Goal: Transaction & Acquisition: Purchase product/service

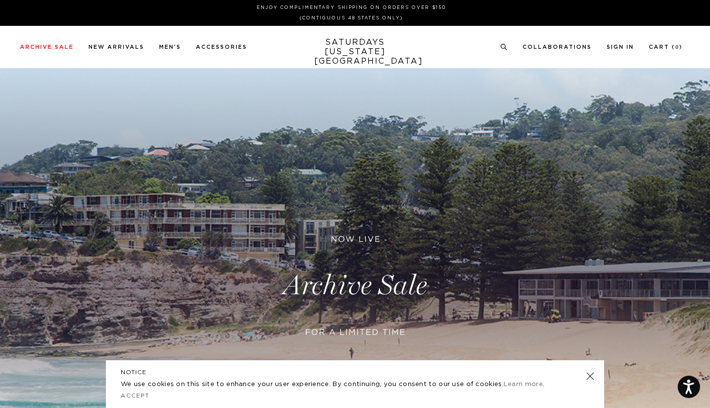
click at [52, 42] on div "Archive Sale Men's Tees Shirts Shorts Swim Knitwear Pants Sweats Women's" at bounding box center [355, 47] width 710 height 42
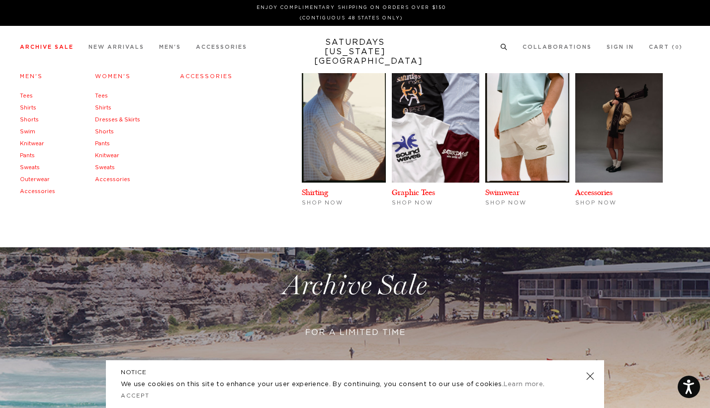
click at [52, 44] on li "Archive Sale Men's Tees Shirts Shorts Swim Knitwear Pants Sweats Outerwear" at bounding box center [47, 46] width 54 height 9
click at [30, 75] on link "Men's" at bounding box center [31, 76] width 23 height 5
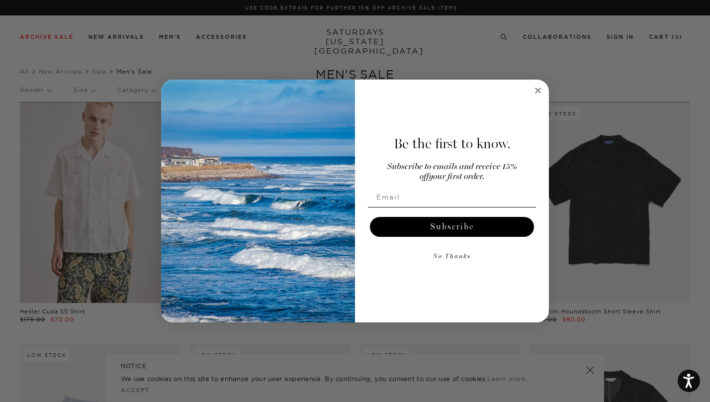
click at [541, 94] on circle "Close dialog" at bounding box center [538, 90] width 11 height 11
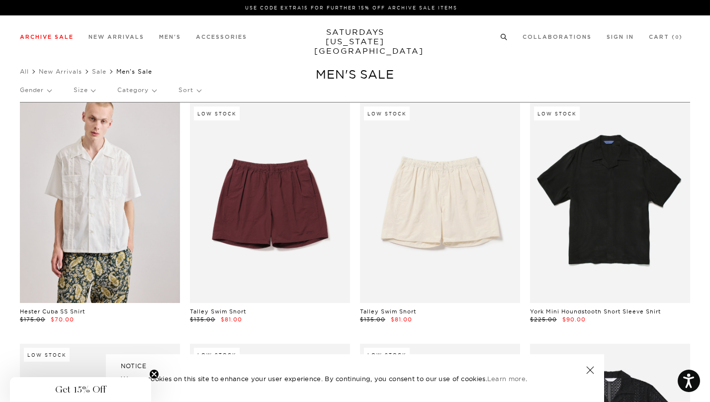
click at [502, 35] on circle at bounding box center [503, 36] width 4 height 4
paste input "waistcoat"
type input "waistcoat"
click at [27, 72] on button "submit" at bounding box center [27, 73] width 10 height 12
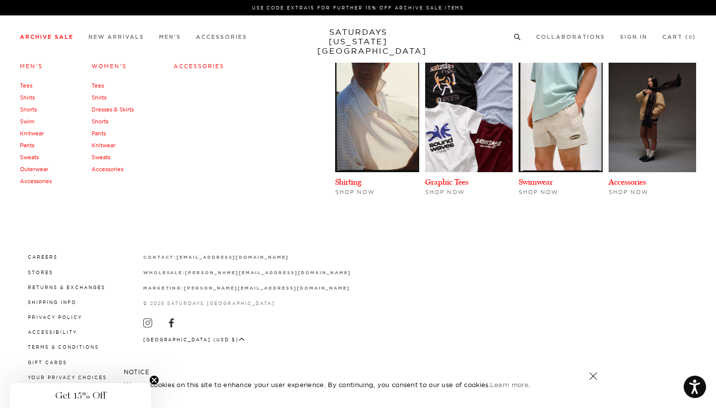
click at [31, 35] on link "Archive Sale" at bounding box center [47, 36] width 54 height 5
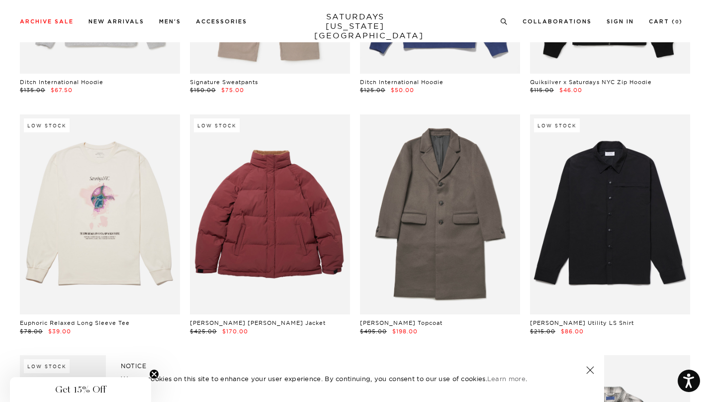
scroll to position [15862, 2]
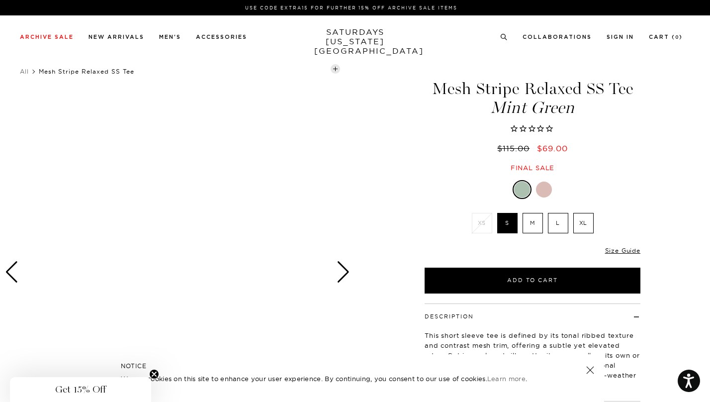
click at [544, 189] on div at bounding box center [544, 189] width 16 height 16
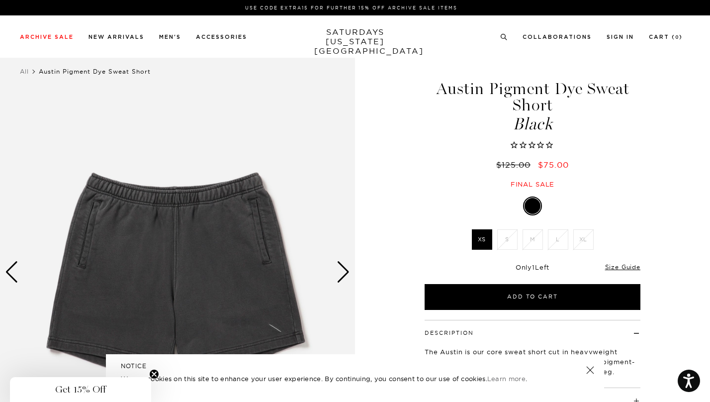
click at [345, 275] on div "Next slide" at bounding box center [343, 272] width 13 height 22
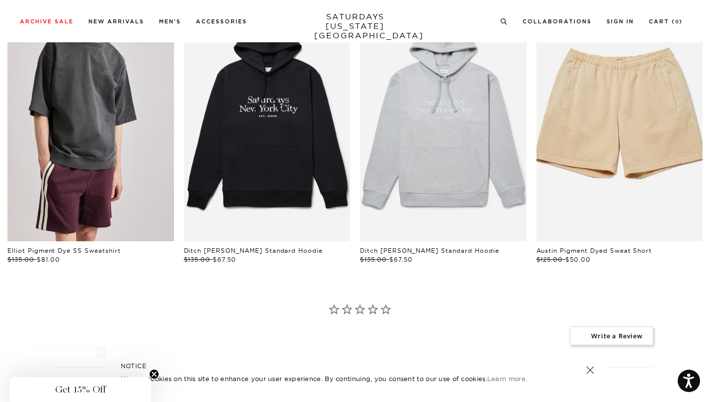
scroll to position [492, 0]
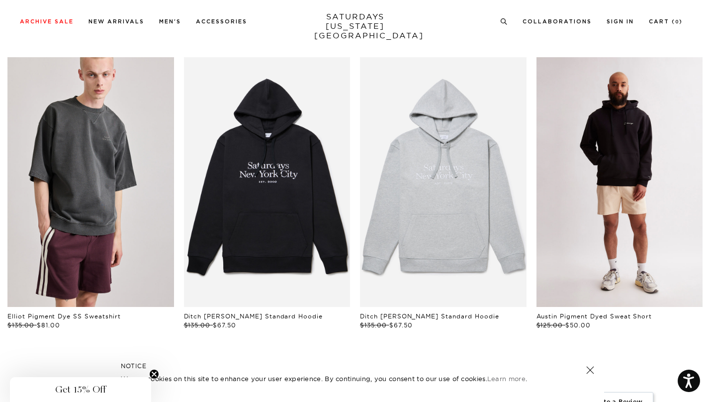
click at [578, 233] on link "files/US2404SH01-BISCOTTI_04.jpg" at bounding box center [620, 182] width 167 height 250
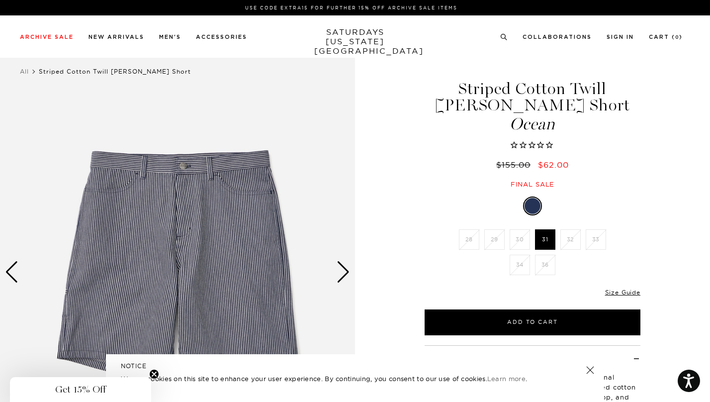
click at [347, 266] on div "Next slide" at bounding box center [343, 272] width 13 height 22
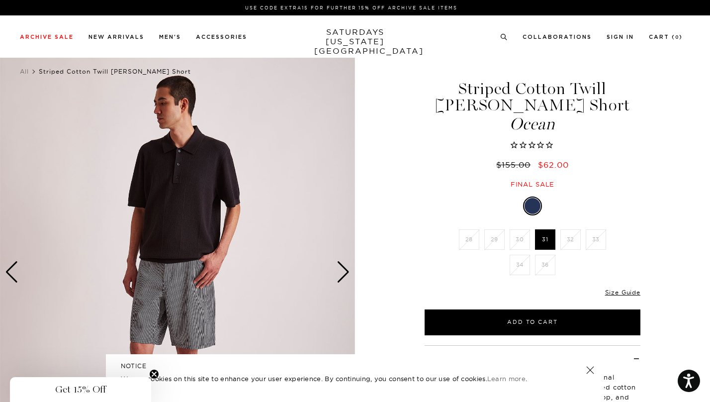
click at [346, 268] on div "Next slide" at bounding box center [343, 272] width 13 height 22
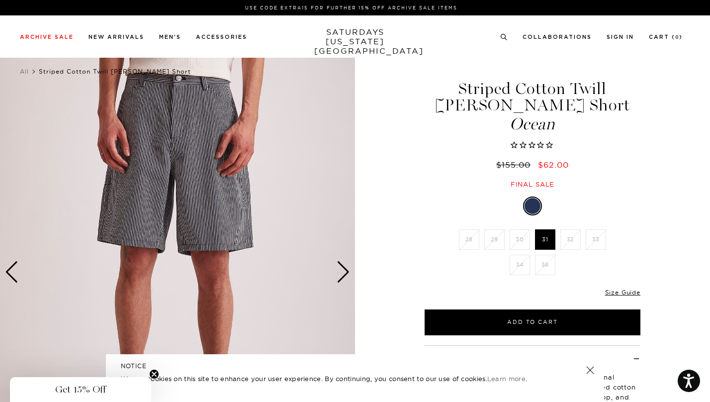
click at [346, 268] on div "Next slide" at bounding box center [343, 272] width 13 height 22
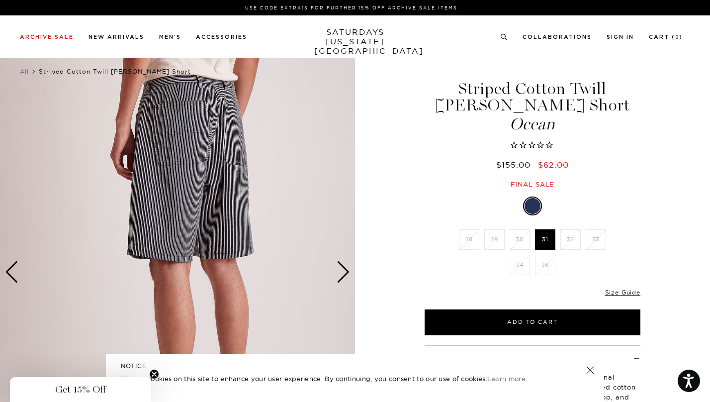
click at [346, 268] on div "Next slide" at bounding box center [343, 272] width 13 height 22
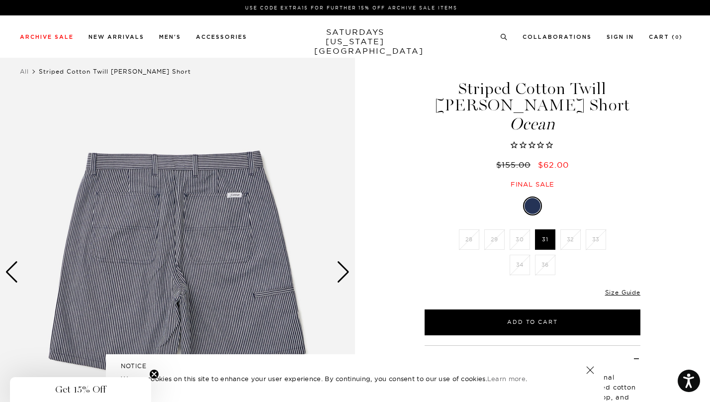
click at [346, 269] on div "Next slide" at bounding box center [343, 272] width 13 height 22
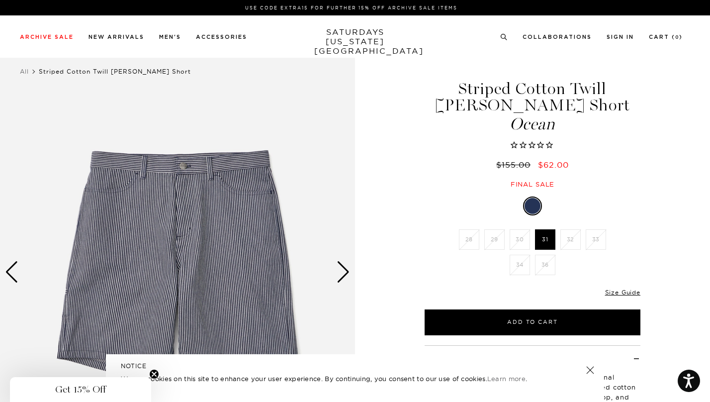
click at [346, 269] on div "Next slide" at bounding box center [343, 272] width 13 height 22
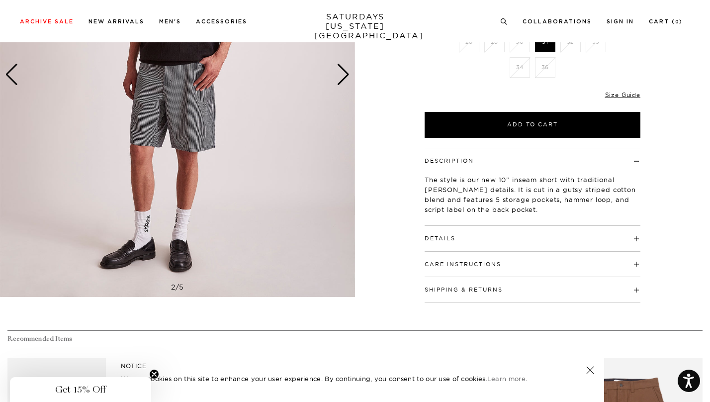
scroll to position [19, 0]
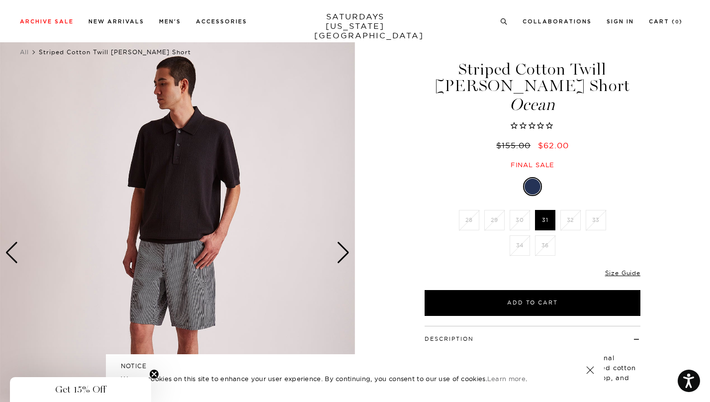
click at [340, 255] on div "Next slide" at bounding box center [343, 253] width 13 height 22
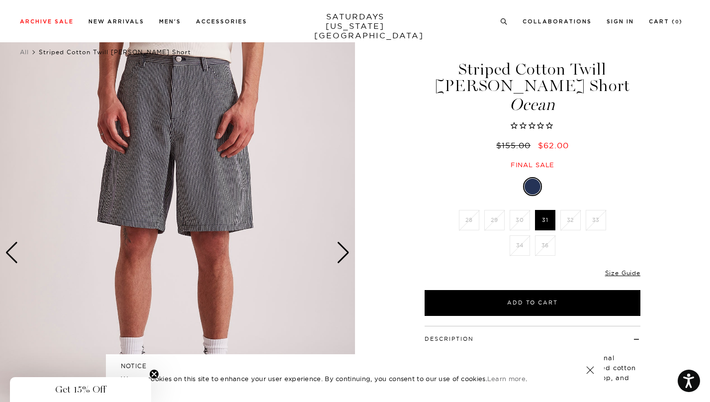
click at [340, 255] on div "Next slide" at bounding box center [343, 253] width 13 height 22
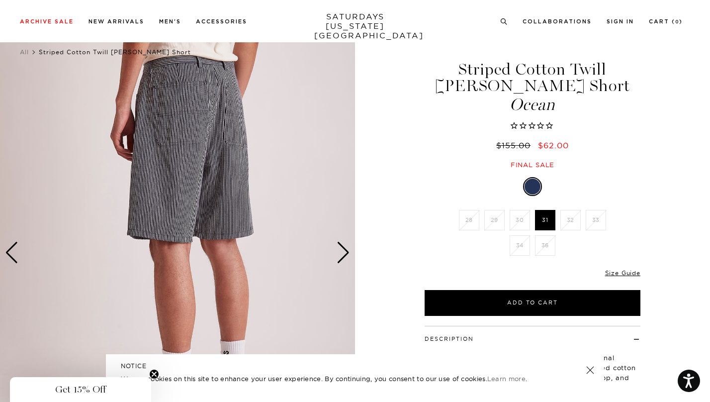
click at [340, 255] on div "Next slide" at bounding box center [343, 253] width 13 height 22
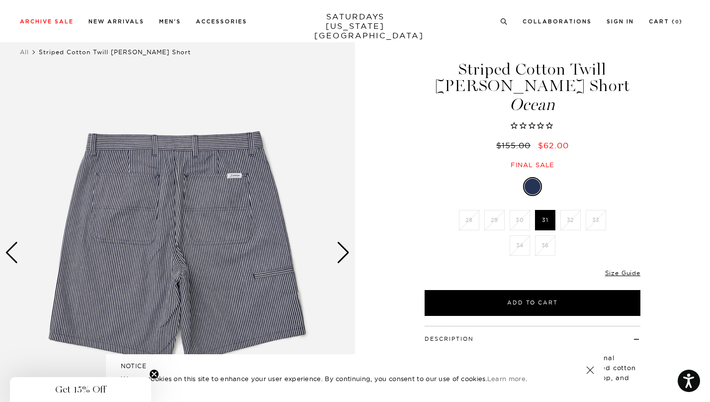
click at [340, 255] on div "Next slide" at bounding box center [343, 253] width 13 height 22
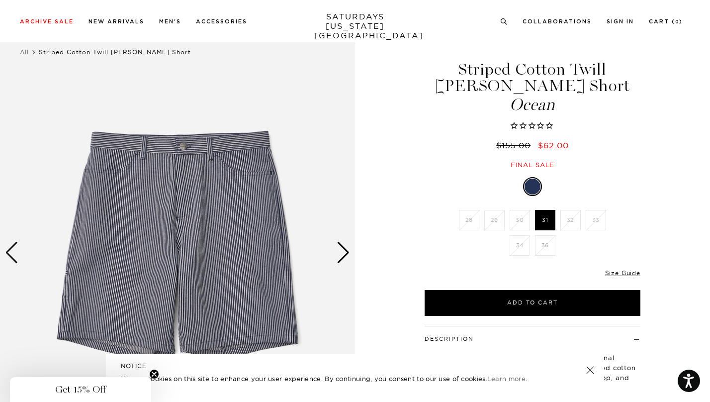
click at [340, 255] on div "Next slide" at bounding box center [343, 253] width 13 height 22
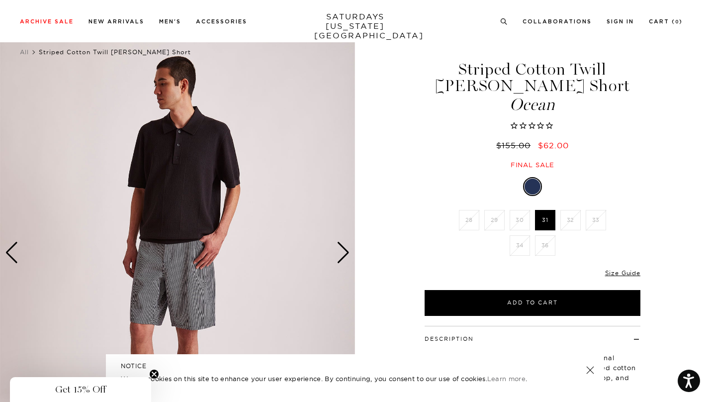
click at [340, 255] on div "Next slide" at bounding box center [343, 253] width 13 height 22
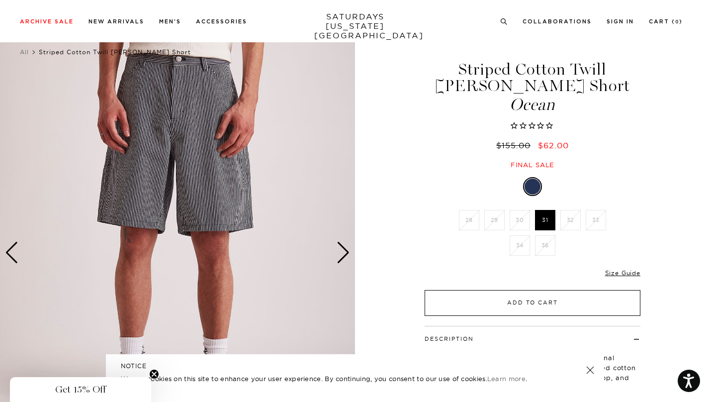
click at [471, 307] on button "Add to Cart" at bounding box center [533, 303] width 216 height 26
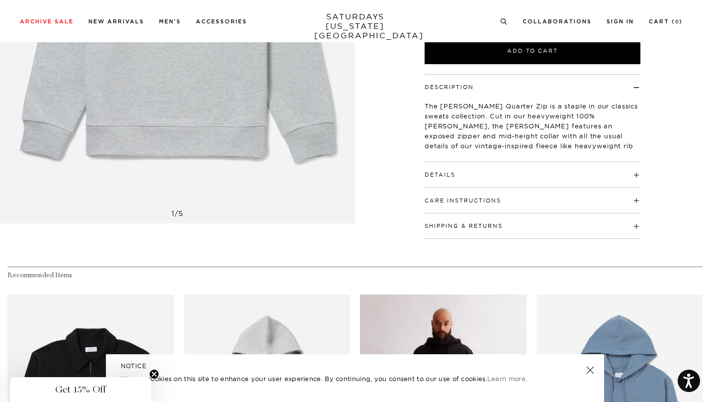
scroll to position [186, 0]
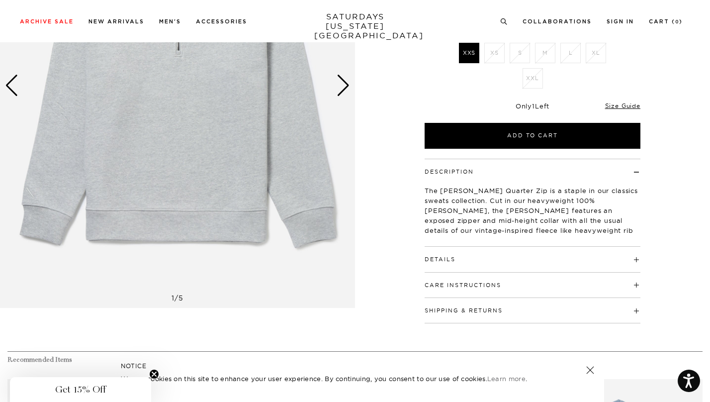
click at [494, 261] on h4 "Details" at bounding box center [533, 255] width 216 height 16
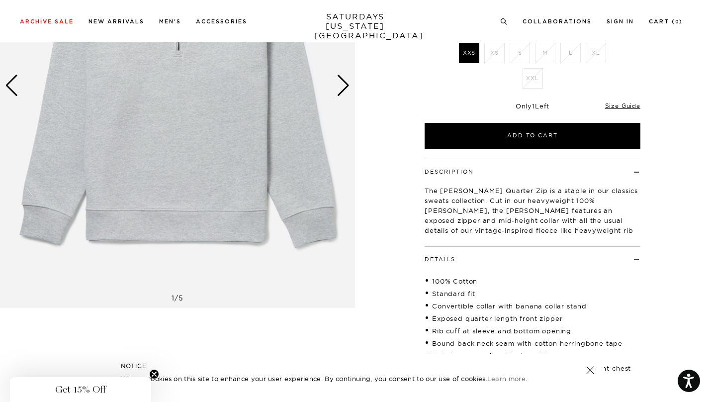
click at [494, 261] on h4 "Details" at bounding box center [533, 255] width 216 height 16
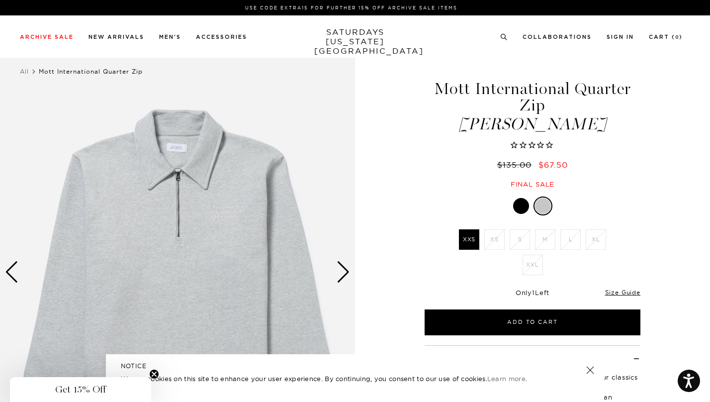
scroll to position [0, 0]
click at [521, 208] on div at bounding box center [521, 206] width 16 height 16
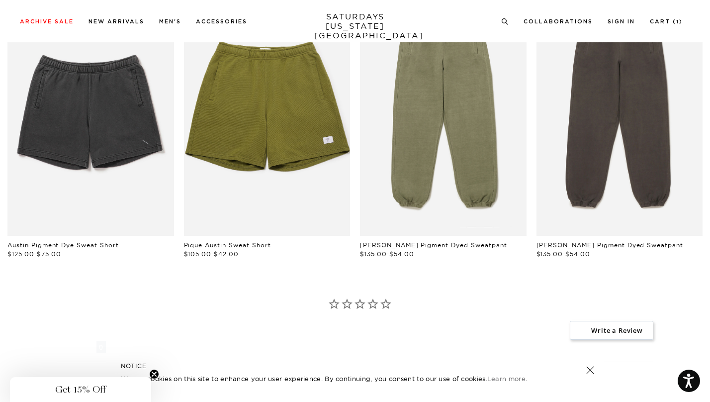
scroll to position [496, 0]
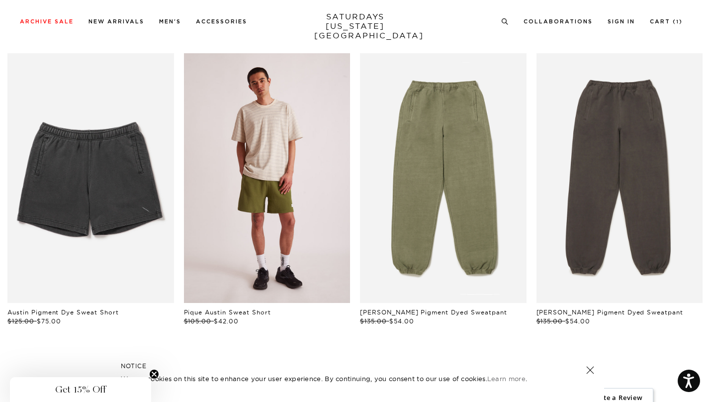
click at [294, 177] on link "files/U22404SH01-MAYFLY_06_1.jpg" at bounding box center [267, 178] width 167 height 250
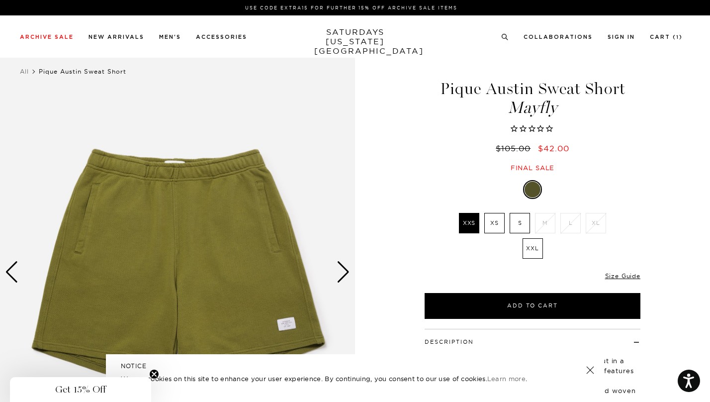
click at [343, 274] on div "Next slide" at bounding box center [343, 272] width 13 height 22
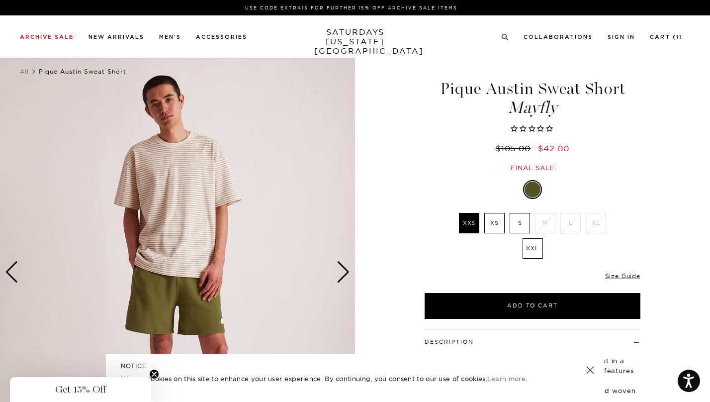
click at [343, 274] on div "Next slide" at bounding box center [343, 272] width 13 height 22
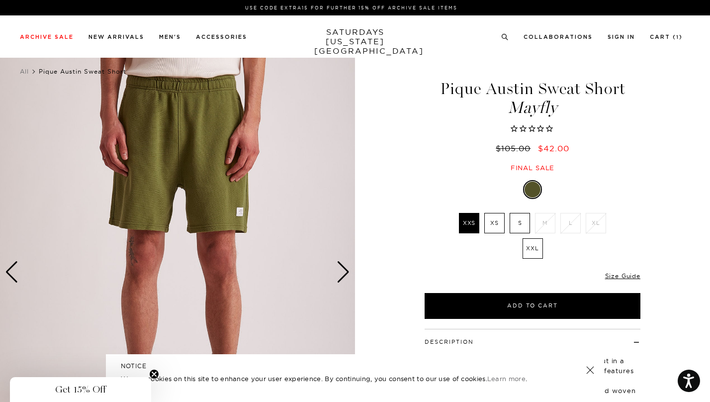
click at [343, 274] on div "Next slide" at bounding box center [343, 272] width 13 height 22
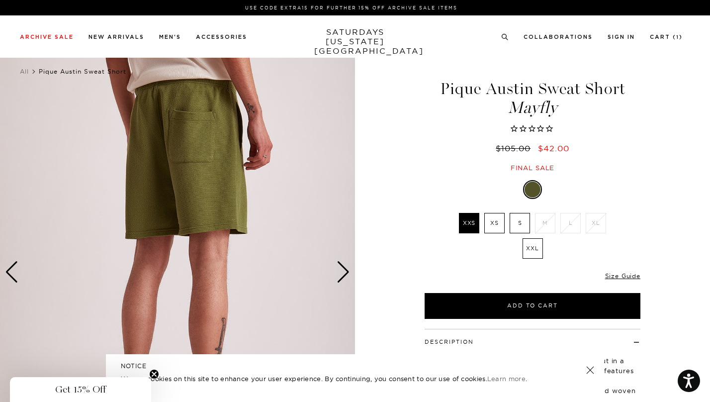
click at [343, 274] on div "Next slide" at bounding box center [343, 272] width 13 height 22
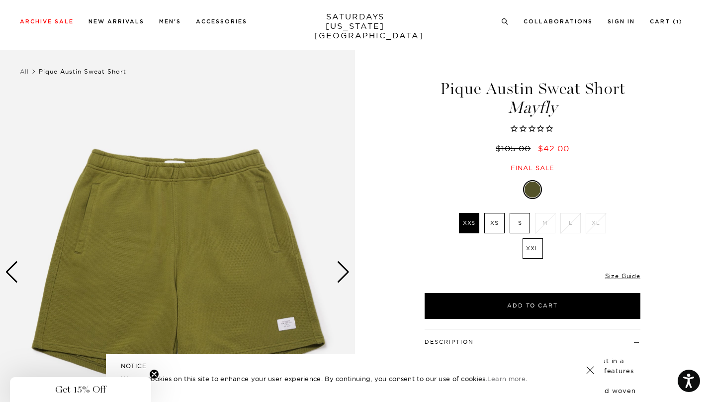
scroll to position [1, 6]
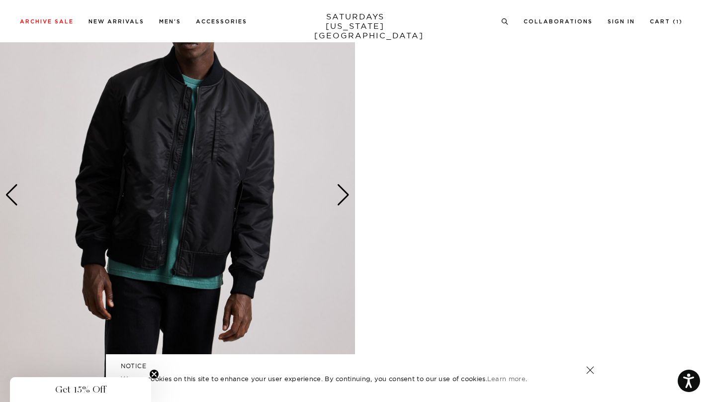
scroll to position [529, 0]
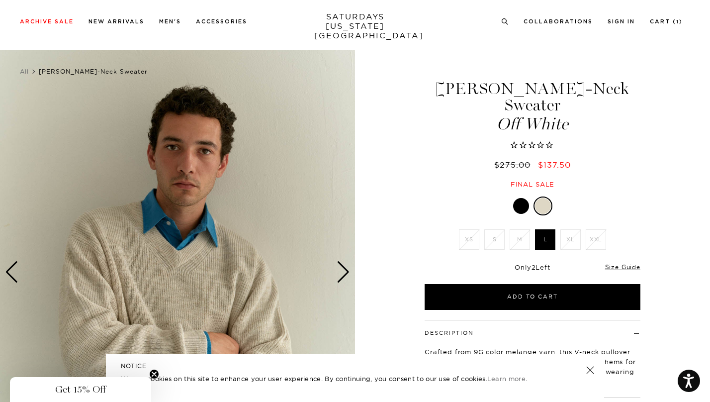
scroll to position [100, 0]
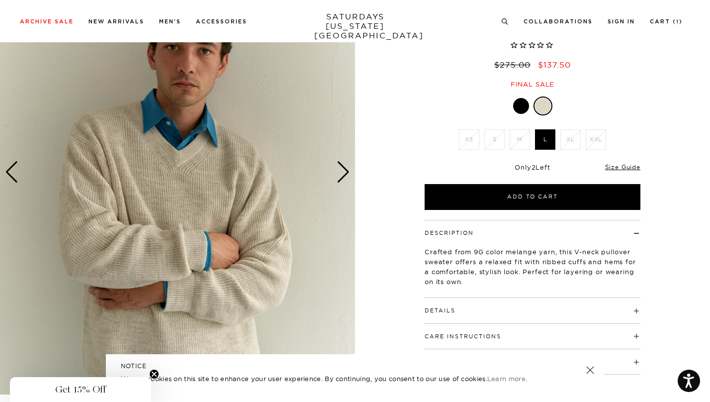
click at [523, 98] on div at bounding box center [521, 106] width 16 height 16
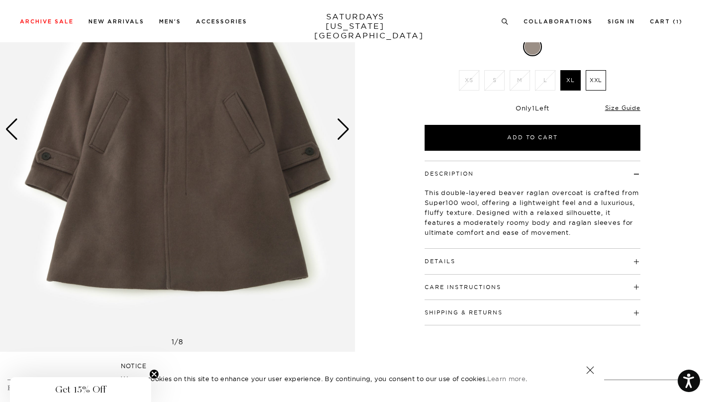
scroll to position [173, 0]
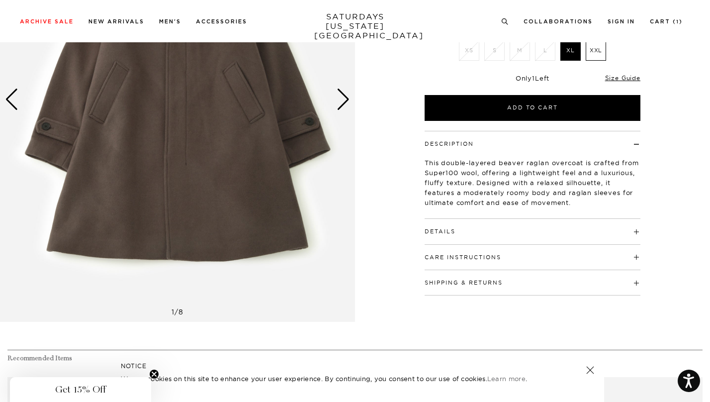
click at [539, 225] on h4 "Details" at bounding box center [533, 227] width 216 height 16
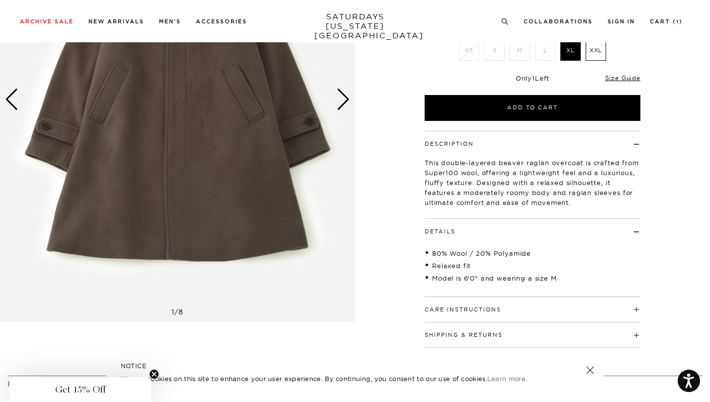
click at [539, 225] on h4 "Details" at bounding box center [533, 227] width 216 height 16
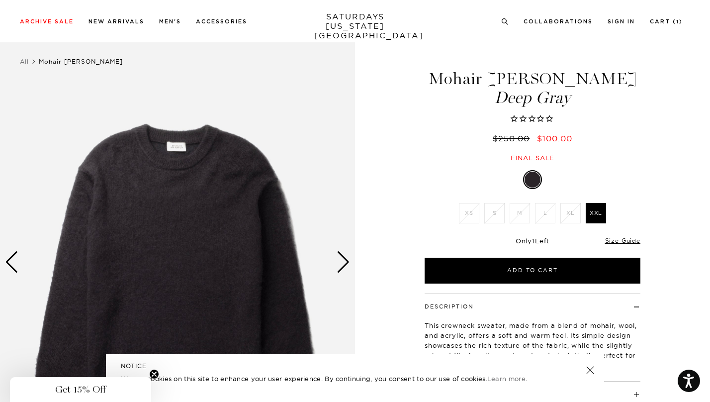
scroll to position [244, 0]
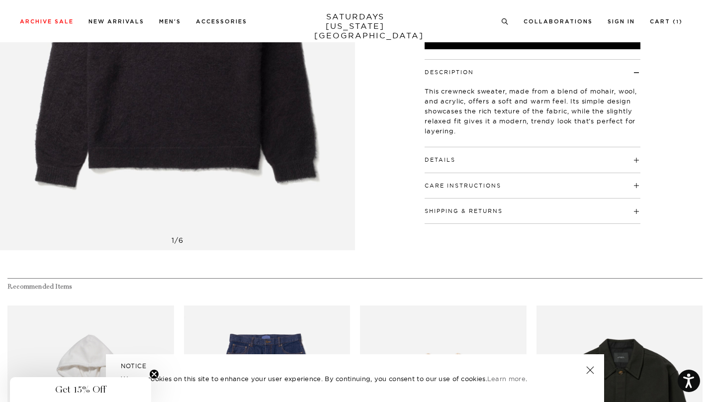
click at [489, 163] on div "Details 63% Wool / 20% Nylon / 17% Mohair Model is 6'0" and wearing a M" at bounding box center [533, 159] width 216 height 25
click at [433, 154] on h4 "Details" at bounding box center [533, 155] width 216 height 16
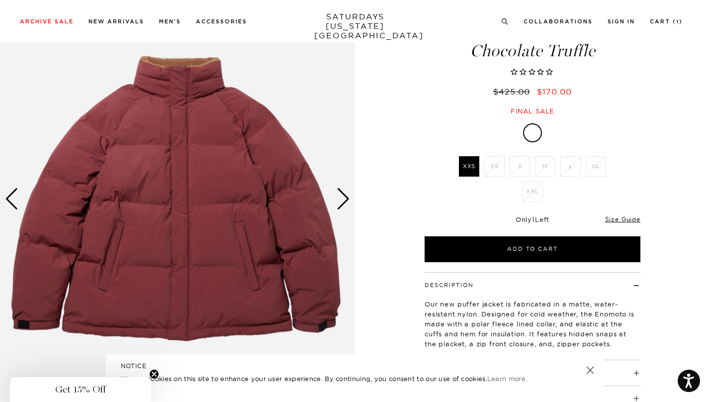
scroll to position [109, 0]
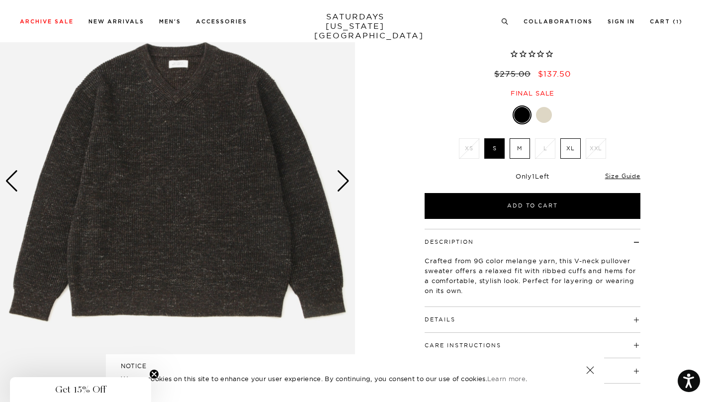
scroll to position [152, 0]
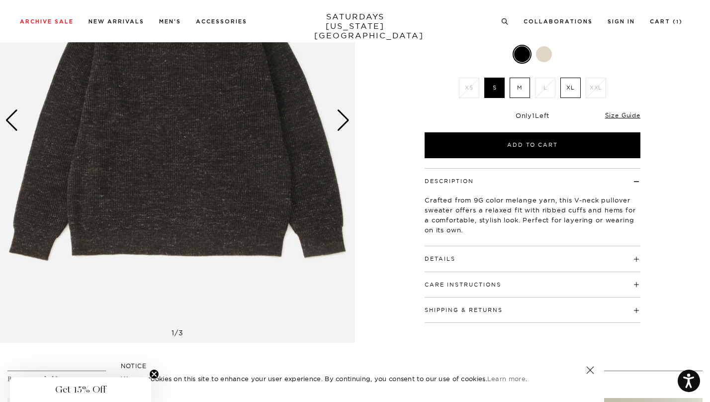
click at [516, 246] on h4 "Details" at bounding box center [533, 254] width 216 height 16
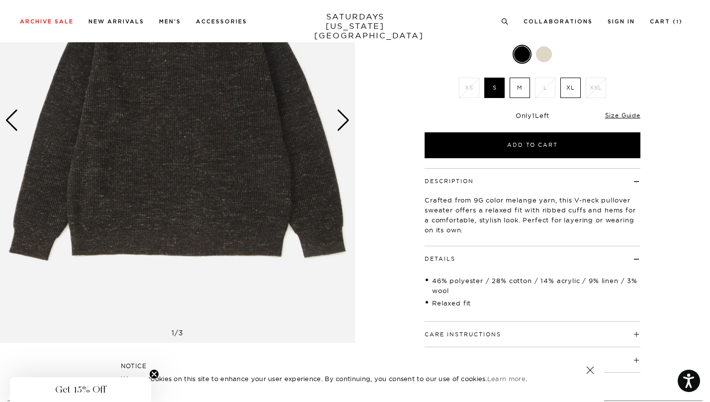
click at [350, 121] on div "Next slide" at bounding box center [343, 120] width 13 height 22
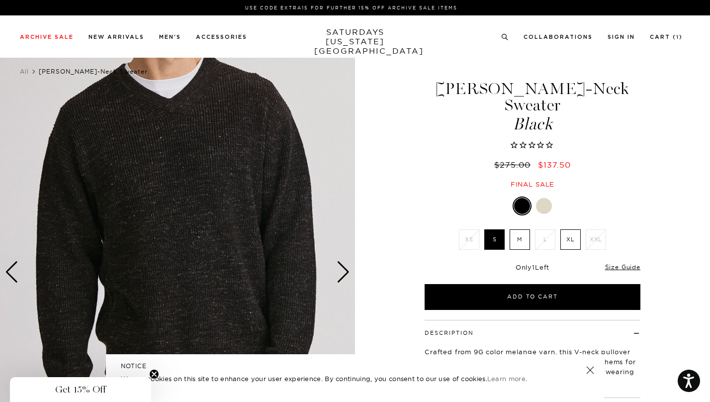
scroll to position [0, 0]
